Goal: Transaction & Acquisition: Book appointment/travel/reservation

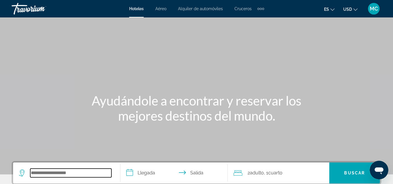
click at [67, 171] on input "Search hotel destination" at bounding box center [70, 173] width 81 height 9
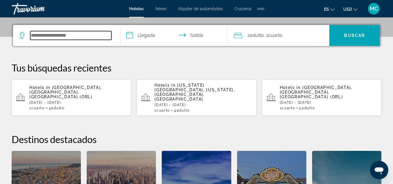
scroll to position [142, 0]
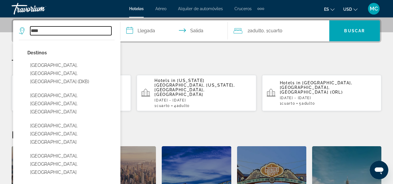
type input "*****"
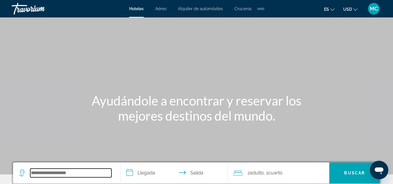
click at [54, 173] on input "Search hotel destination" at bounding box center [70, 173] width 81 height 9
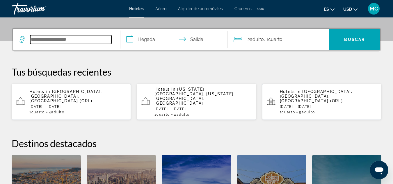
scroll to position [142, 0]
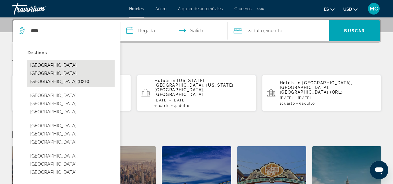
click at [65, 70] on button "[GEOGRAPHIC_DATA], [GEOGRAPHIC_DATA], [GEOGRAPHIC_DATA] (DXB)" at bounding box center [70, 73] width 87 height 27
type input "**********"
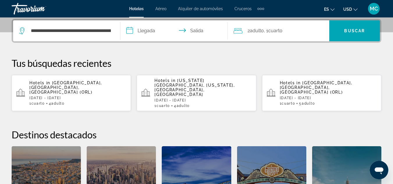
click at [130, 33] on input "**********" at bounding box center [175, 31] width 110 height 23
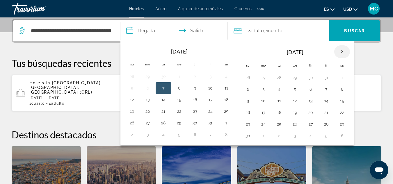
click at [340, 51] on th "Next month" at bounding box center [342, 51] width 16 height 13
click at [328, 112] on button "26" at bounding box center [326, 113] width 9 height 8
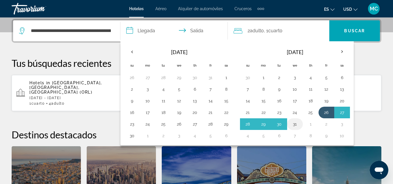
click at [294, 126] on button "31" at bounding box center [294, 124] width 9 height 8
type input "**********"
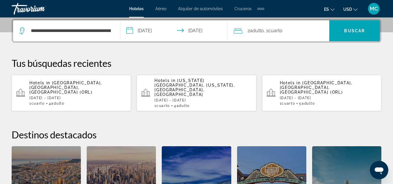
click at [238, 31] on icon "Travelers: 2 adults, 0 children" at bounding box center [238, 30] width 9 height 7
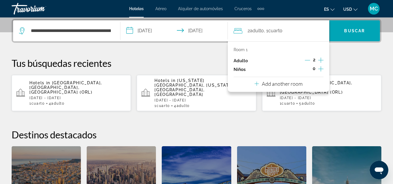
click at [321, 61] on icon "Increment adults" at bounding box center [320, 60] width 5 height 7
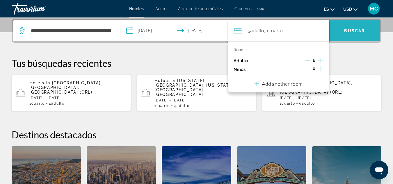
click at [345, 33] on span "Buscar" at bounding box center [354, 31] width 21 height 5
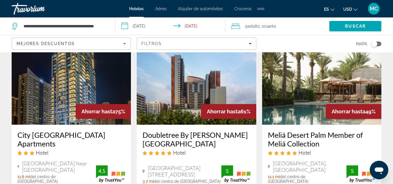
scroll to position [47, 0]
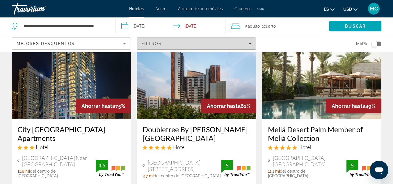
click at [230, 43] on div "Filtros" at bounding box center [196, 43] width 110 height 5
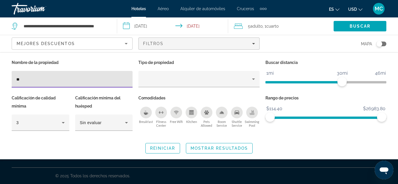
type input "*"
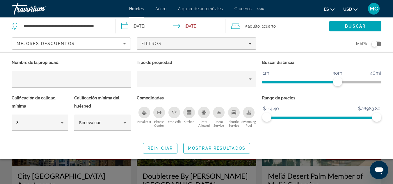
click at [78, 171] on div "Search widget" at bounding box center [196, 135] width 393 height 97
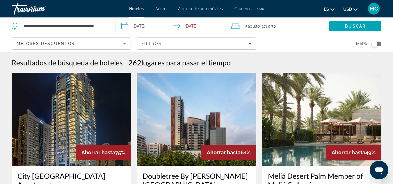
click at [238, 26] on icon "Travelers: 5 adults, 0 children" at bounding box center [235, 26] width 9 height 5
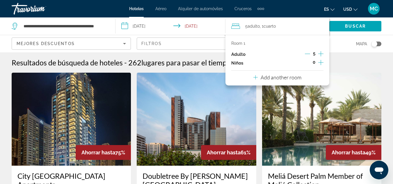
click at [307, 53] on icon "Decrement adults" at bounding box center [307, 53] width 5 height 5
click at [349, 26] on span "Buscar" at bounding box center [355, 26] width 21 height 5
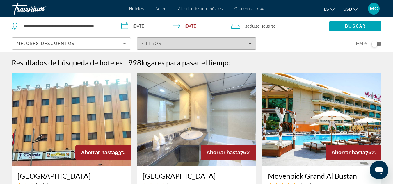
click at [189, 44] on div "Filtros" at bounding box center [196, 43] width 110 height 5
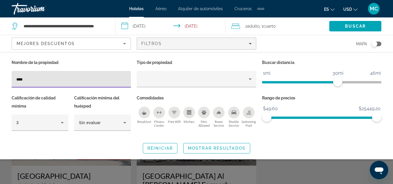
type input "****"
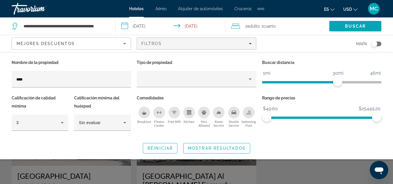
click at [70, 172] on div "Search widget" at bounding box center [196, 135] width 393 height 97
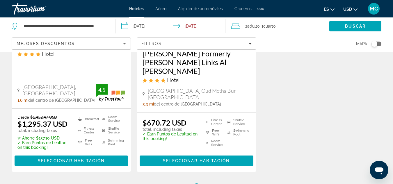
scroll to position [140, 0]
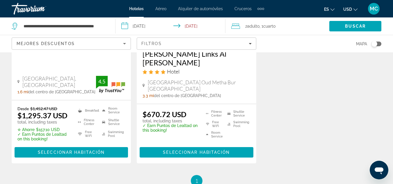
click at [91, 106] on li "Breakfast" at bounding box center [87, 110] width 24 height 9
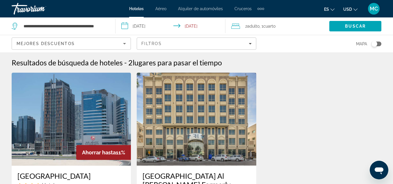
click at [79, 128] on img "Main content" at bounding box center [71, 119] width 119 height 93
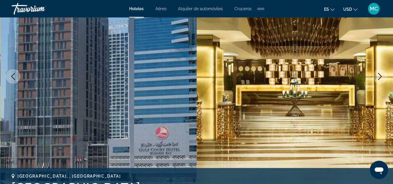
scroll to position [93, 0]
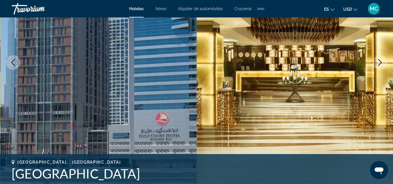
click at [378, 61] on icon "Next image" at bounding box center [380, 62] width 7 height 7
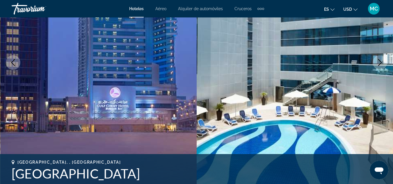
click at [378, 61] on icon "Next image" at bounding box center [380, 62] width 7 height 7
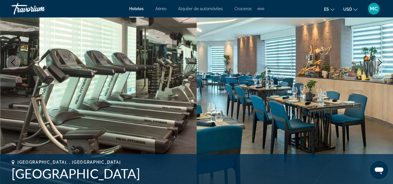
click at [378, 61] on icon "Next image" at bounding box center [380, 62] width 7 height 7
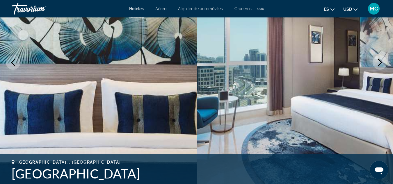
click at [378, 61] on icon "Next image" at bounding box center [380, 62] width 7 height 7
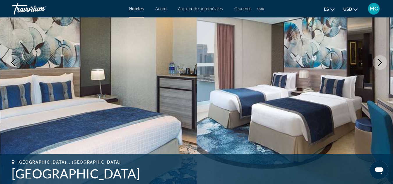
click at [378, 61] on icon "Next image" at bounding box center [380, 62] width 7 height 7
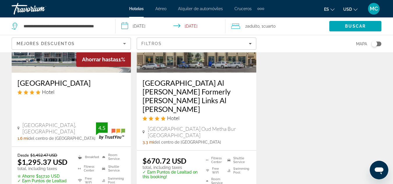
scroll to position [105, 0]
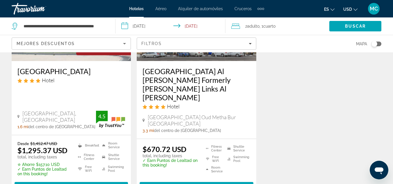
click at [210, 28] on input "**********" at bounding box center [172, 26] width 112 height 19
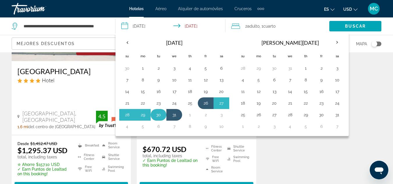
click at [160, 116] on button "30" at bounding box center [158, 115] width 9 height 8
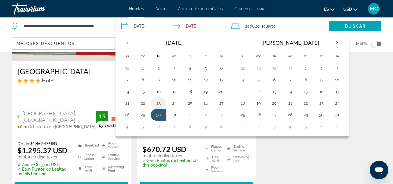
click at [158, 104] on button "23" at bounding box center [158, 103] width 9 height 8
type input "**********"
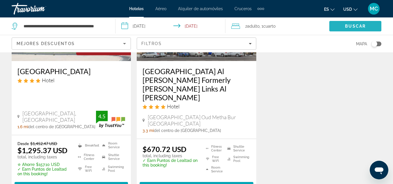
click at [344, 27] on span "Search" at bounding box center [355, 26] width 52 height 14
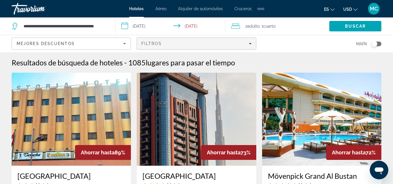
click at [214, 42] on div "Filtros" at bounding box center [196, 43] width 110 height 5
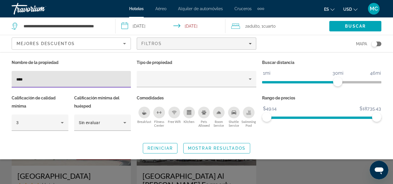
type input "****"
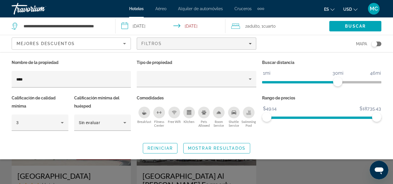
click at [105, 174] on div "Search widget" at bounding box center [196, 135] width 393 height 97
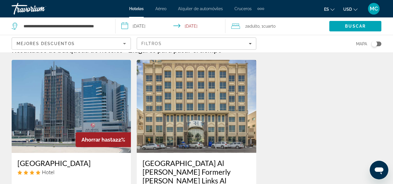
scroll to position [12, 0]
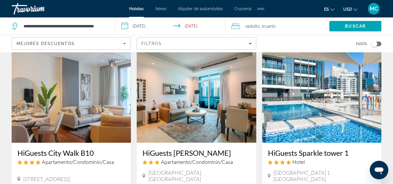
scroll to position [489, 0]
